Goal: Task Accomplishment & Management: Complete application form

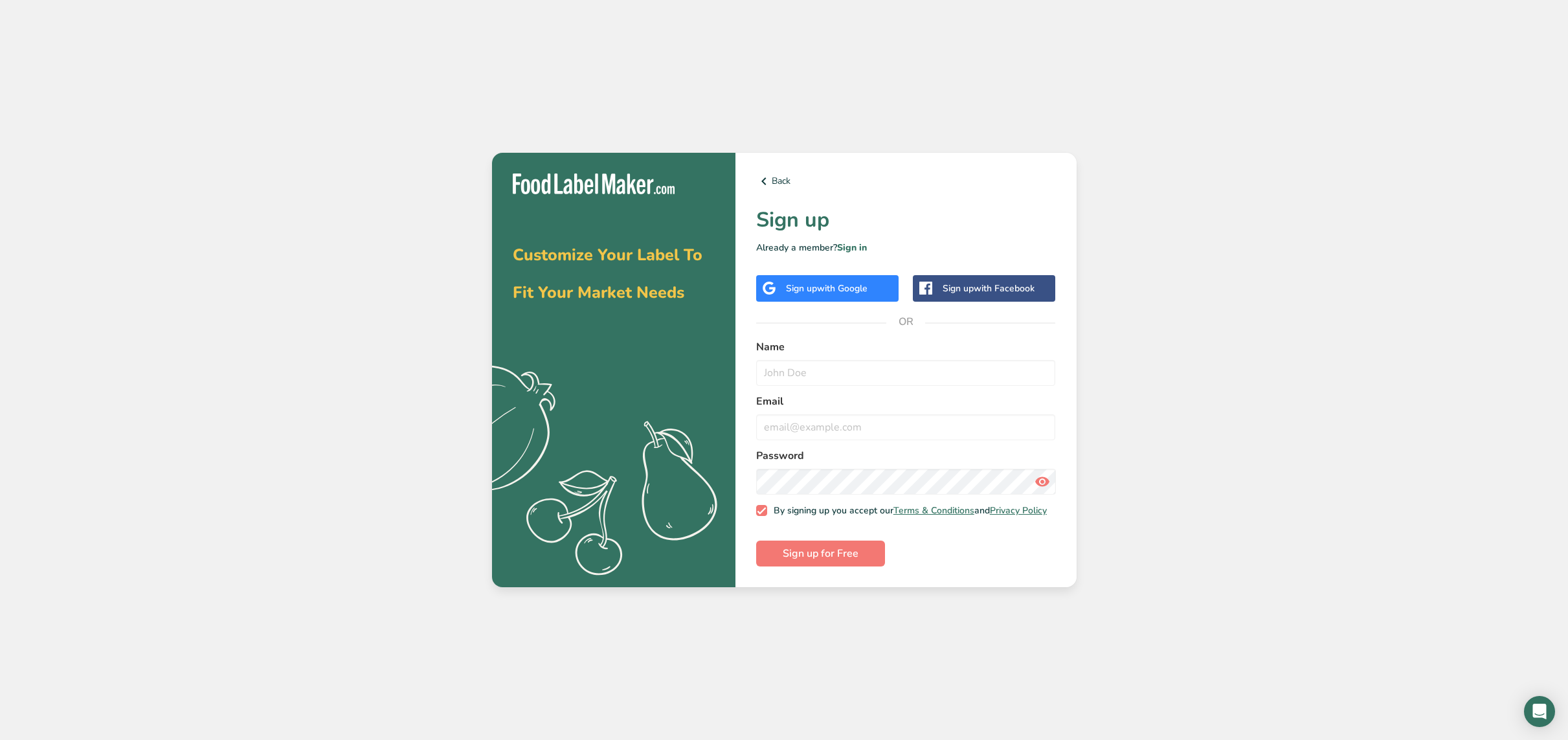
click at [793, 289] on div "Sign up with Google" at bounding box center [827, 288] width 82 height 13
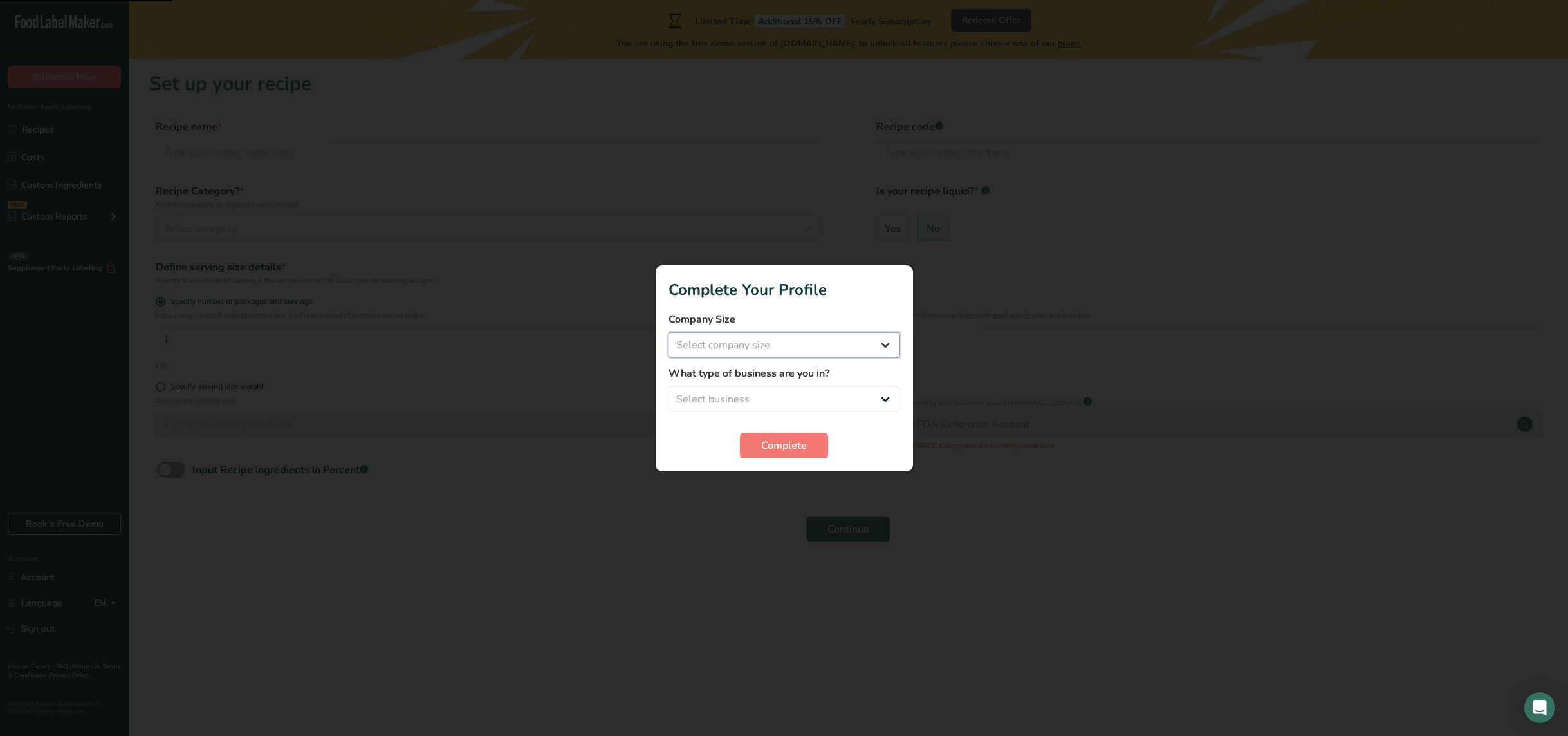
click at [793, 348] on select "Select company size Fewer than 10 Employees 10 to 50 Employees 51 to 500 Employ…" at bounding box center [784, 345] width 232 height 25
select select "2"
click at [669, 332] on select "Select company size Fewer than 10 Employees 10 to 50 Employees 51 to 500 Employ…" at bounding box center [784, 345] width 232 height 25
click at [791, 398] on select "Select business Packaged Food Manufacturer Restaurant & Cafe Bakery Meal Plans …" at bounding box center [784, 399] width 232 height 25
select select "2"
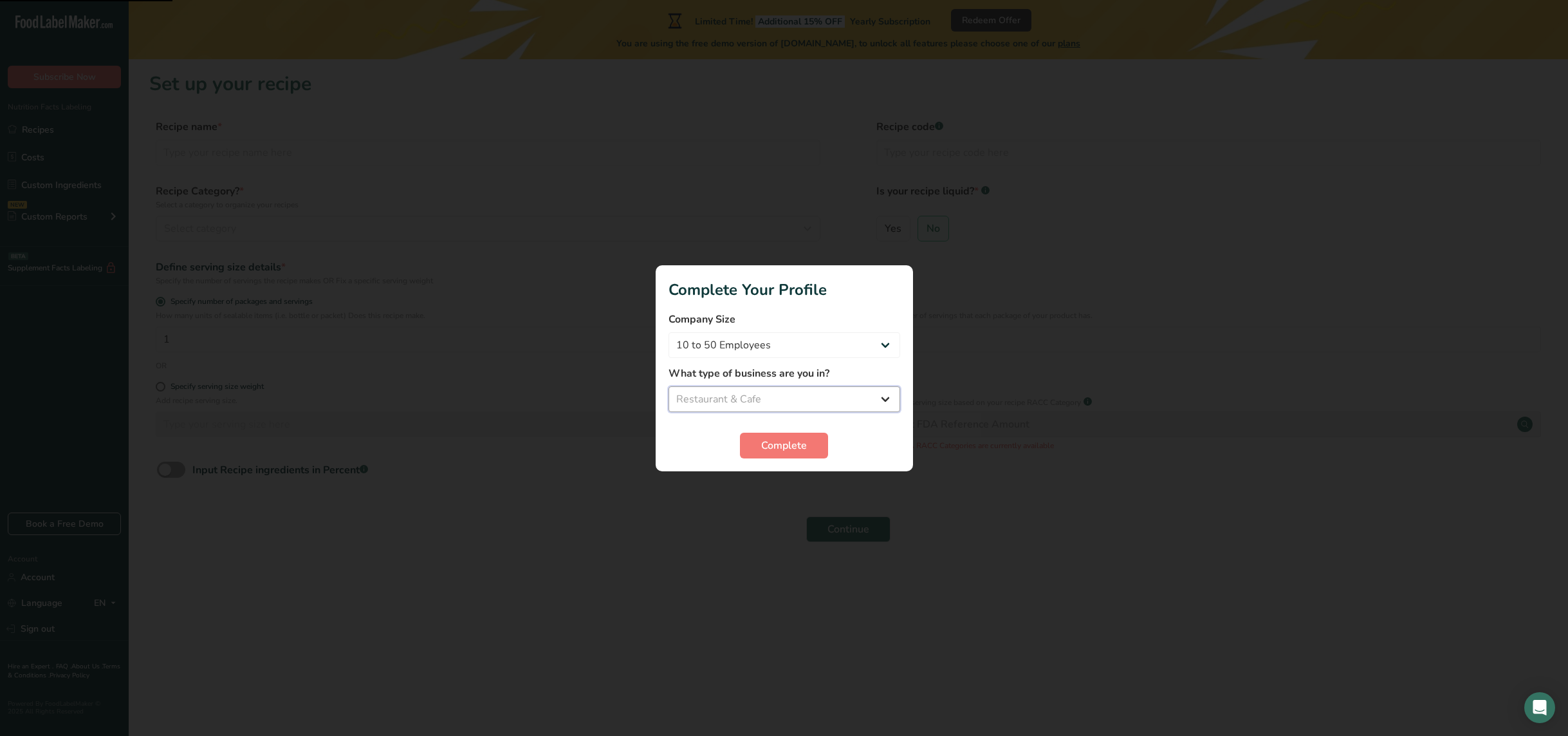
click at [669, 386] on select "Select business Packaged Food Manufacturer Restaurant & Cafe Bakery Meal Plans …" at bounding box center [784, 399] width 232 height 25
drag, startPoint x: 791, startPoint y: 398, endPoint x: 791, endPoint y: 440, distance: 42.0
click at [791, 440] on span "Complete" at bounding box center [784, 446] width 46 height 16
